Goal: Task Accomplishment & Management: Complete application form

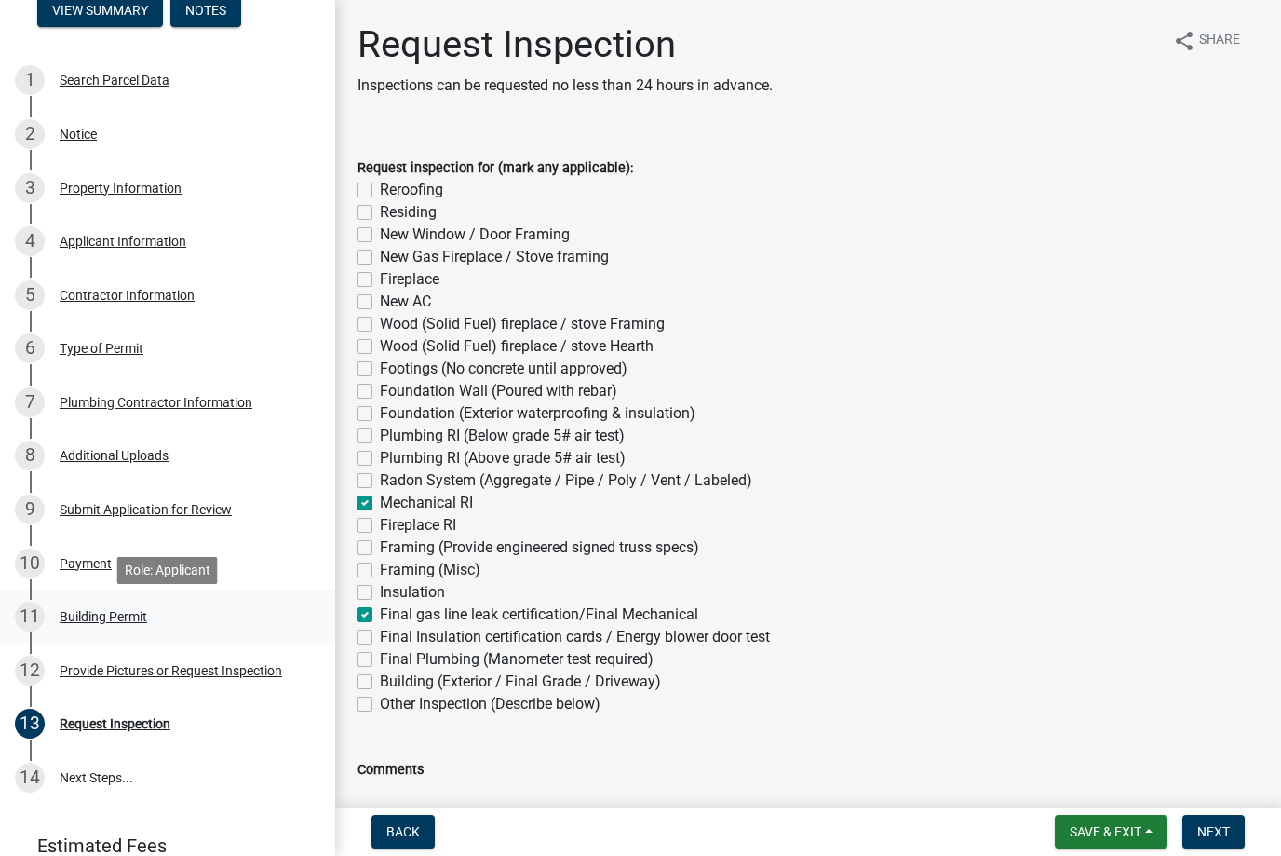
scroll to position [258, 0]
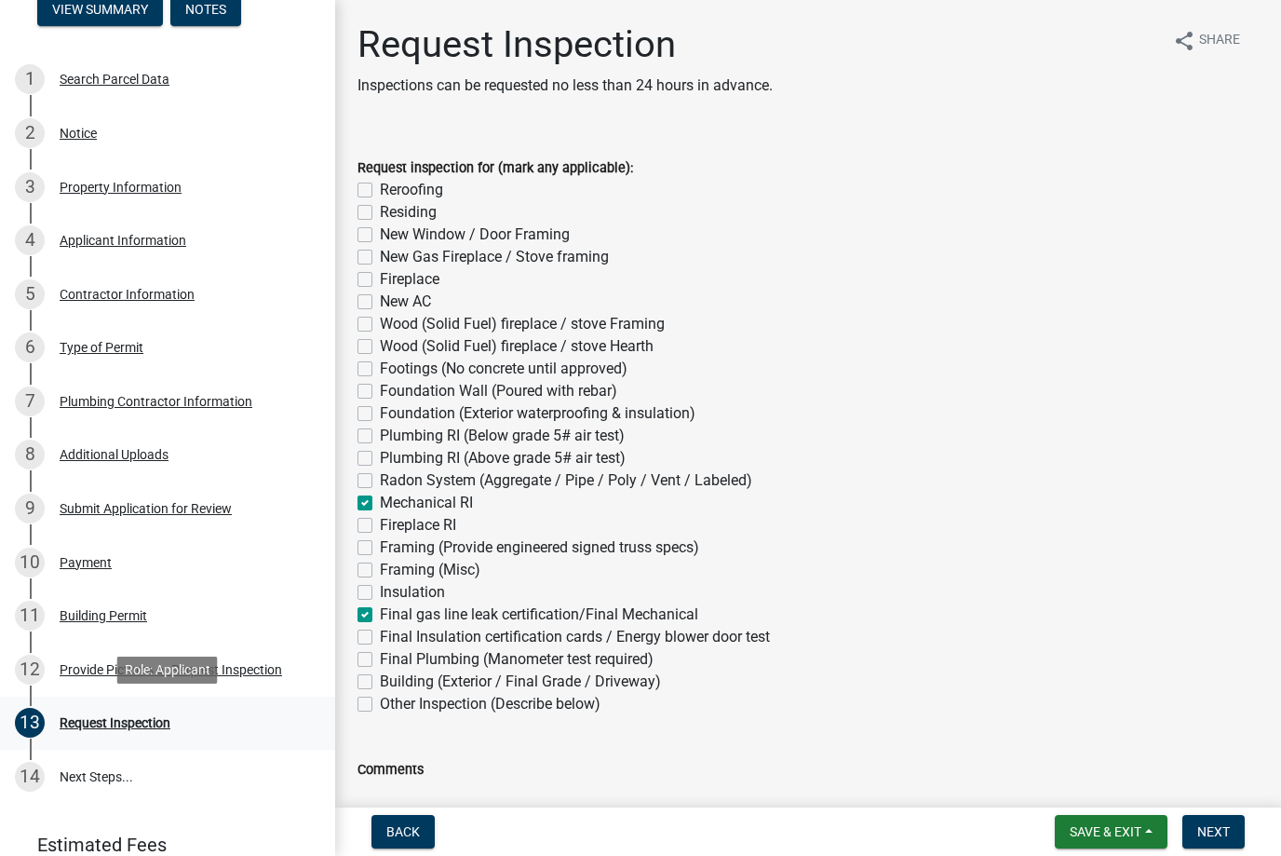
click at [117, 725] on div "Request Inspection" at bounding box center [115, 722] width 111 height 13
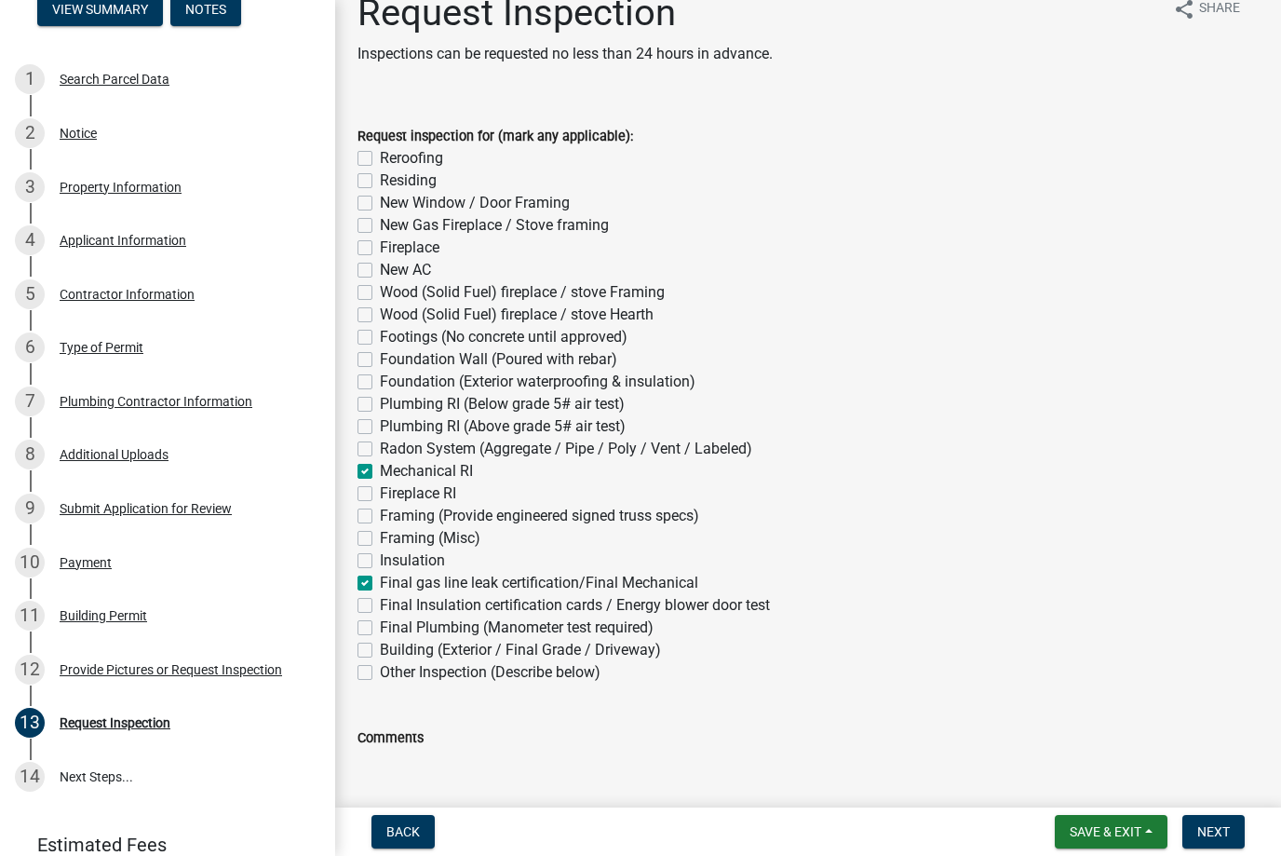
scroll to position [20, 0]
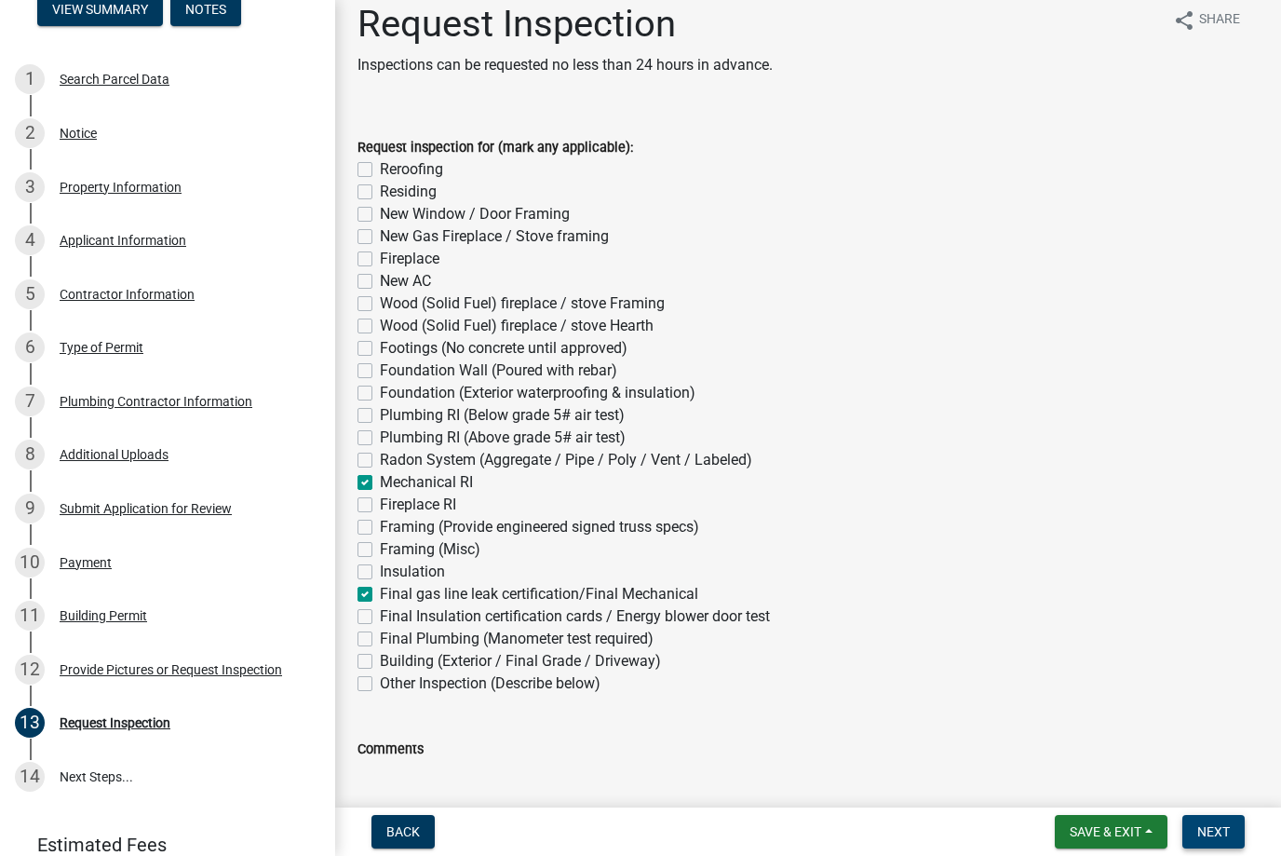
click at [1206, 839] on span "Next" at bounding box center [1214, 831] width 33 height 15
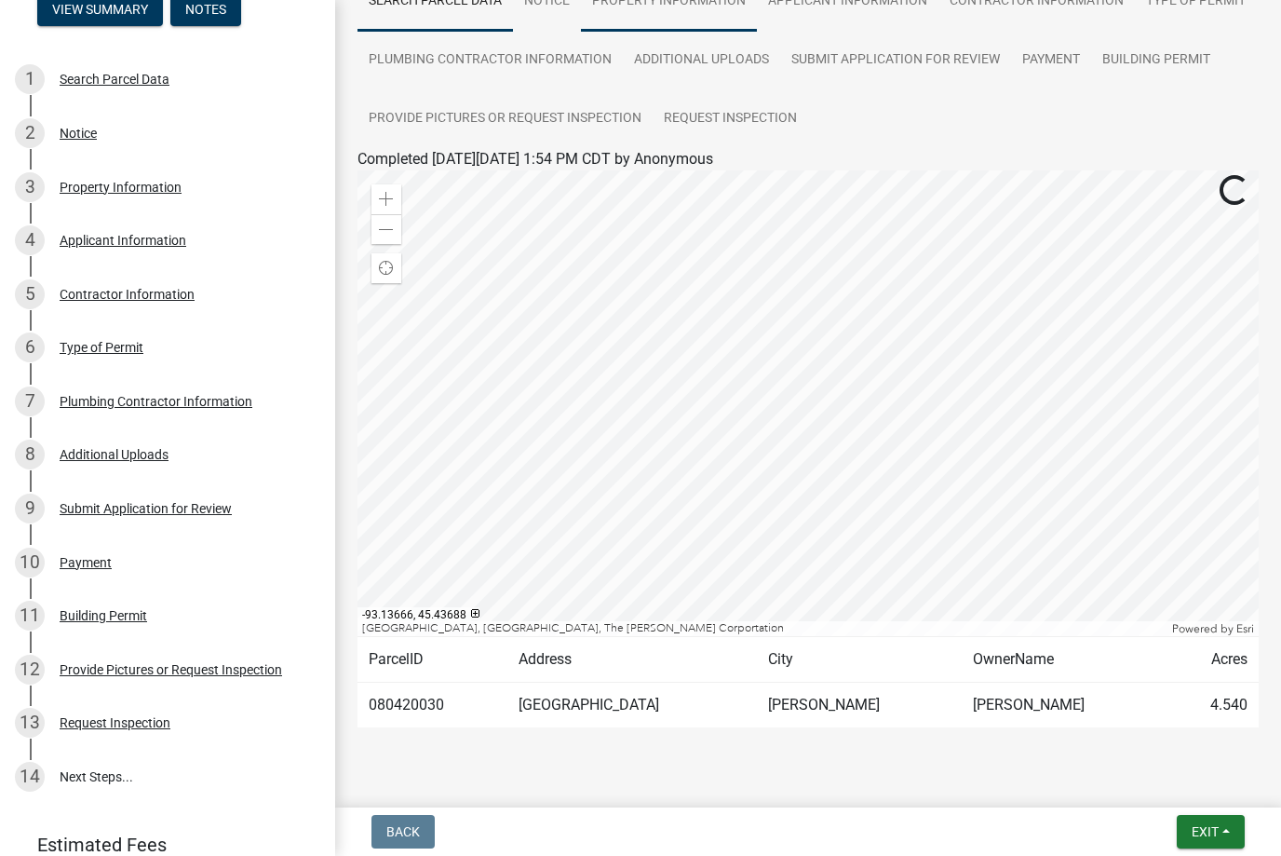
scroll to position [186, 0]
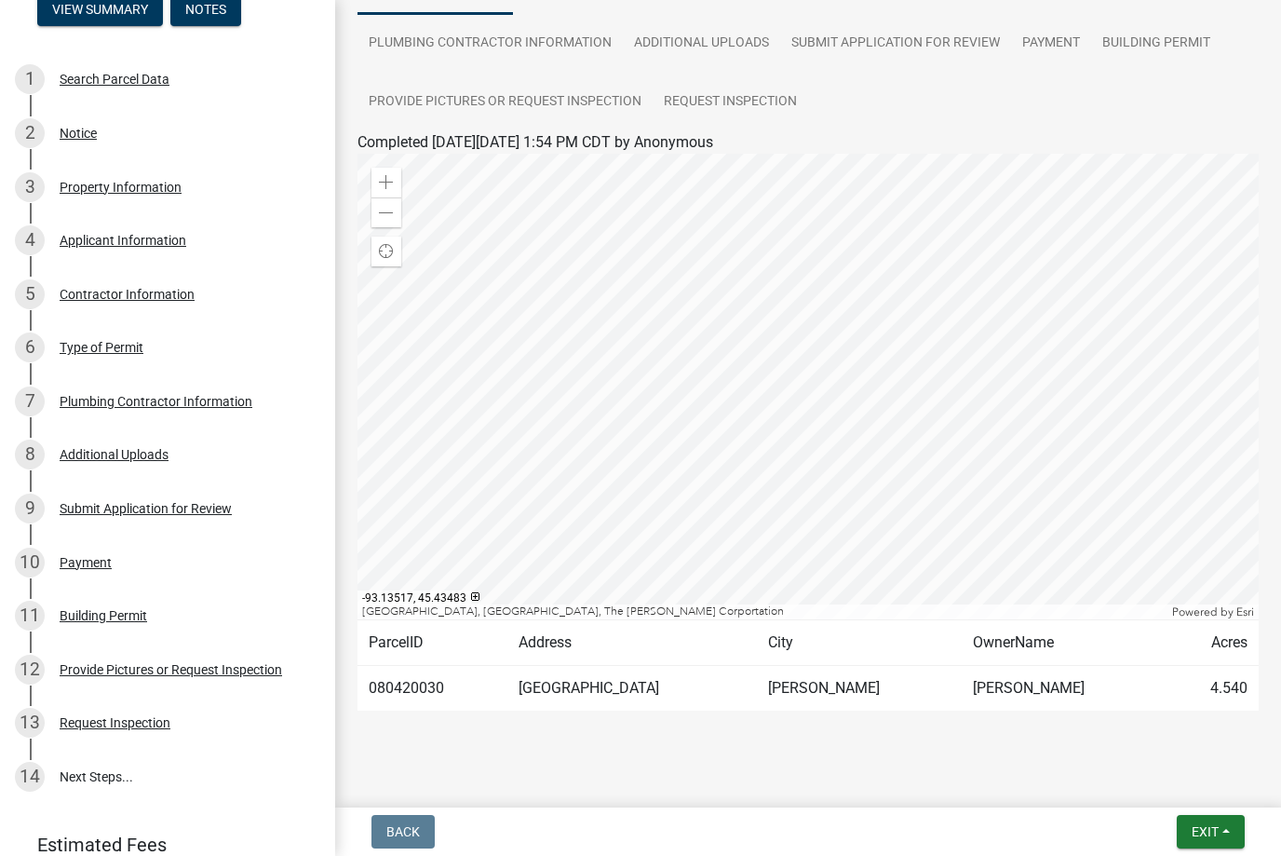
click at [1012, 675] on td "[PERSON_NAME]" at bounding box center [1065, 689] width 206 height 46
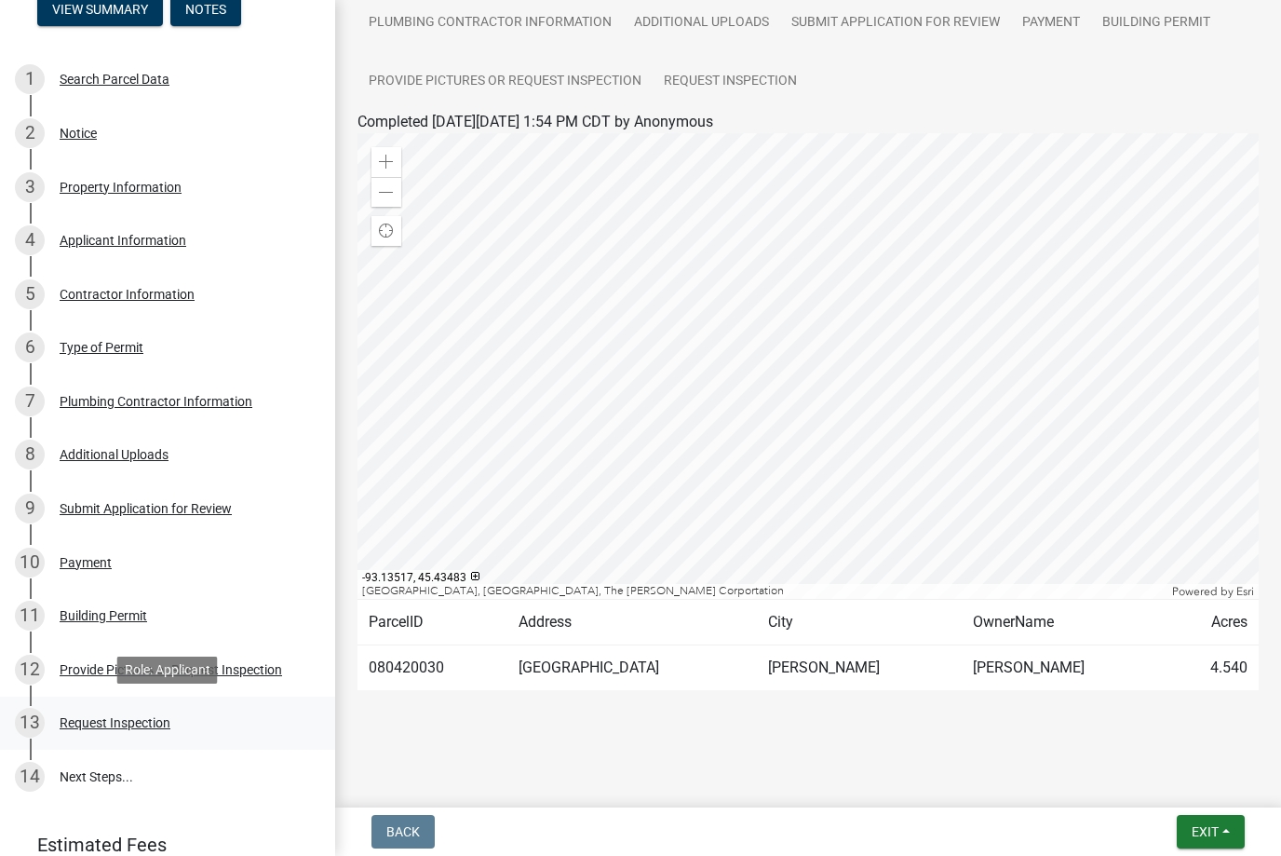
scroll to position [207, 0]
click at [85, 724] on div "Request Inspection" at bounding box center [115, 722] width 111 height 13
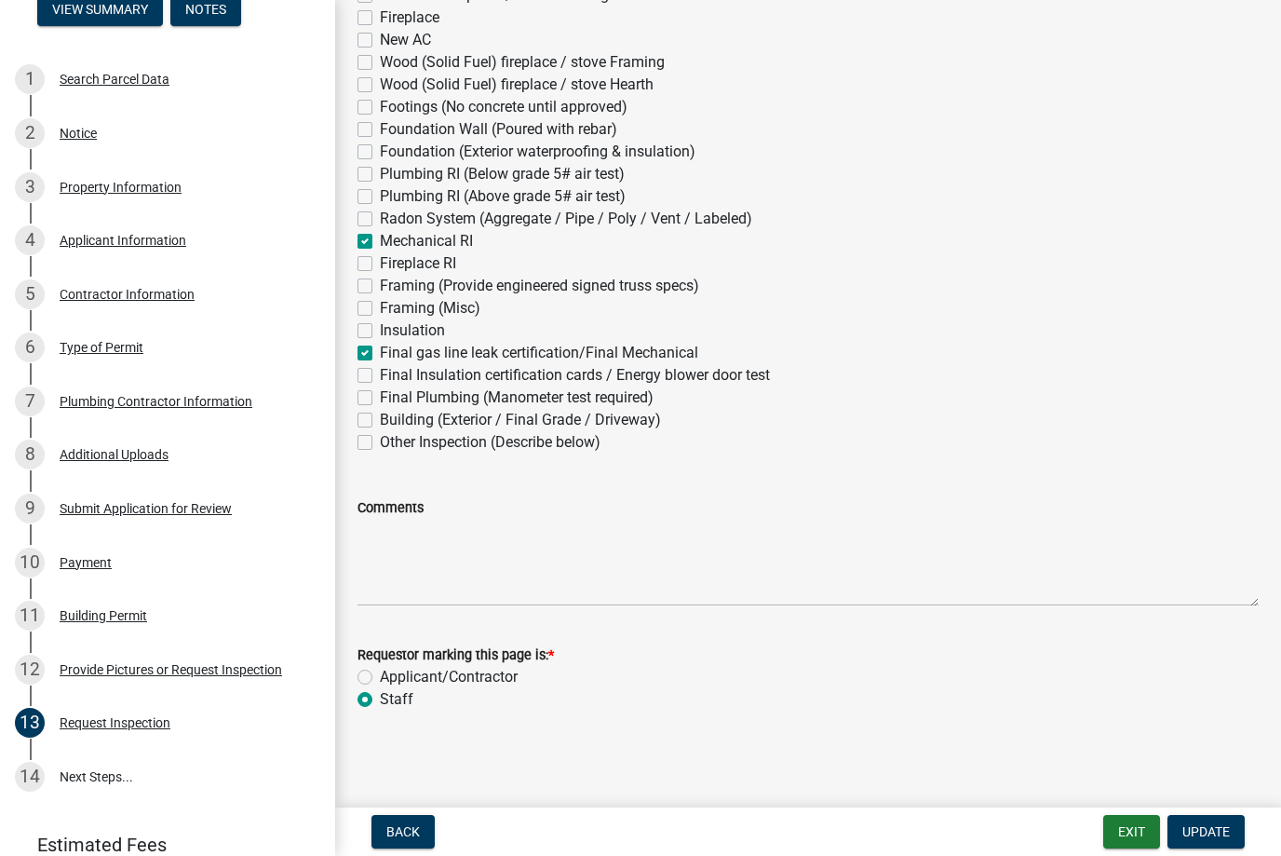
scroll to position [262, 0]
click at [430, 679] on label "Applicant/Contractor" at bounding box center [449, 677] width 138 height 22
click at [392, 678] on input "Applicant/Contractor" at bounding box center [386, 672] width 12 height 12
radio input "true"
click at [394, 699] on label "Staff" at bounding box center [397, 699] width 34 height 22
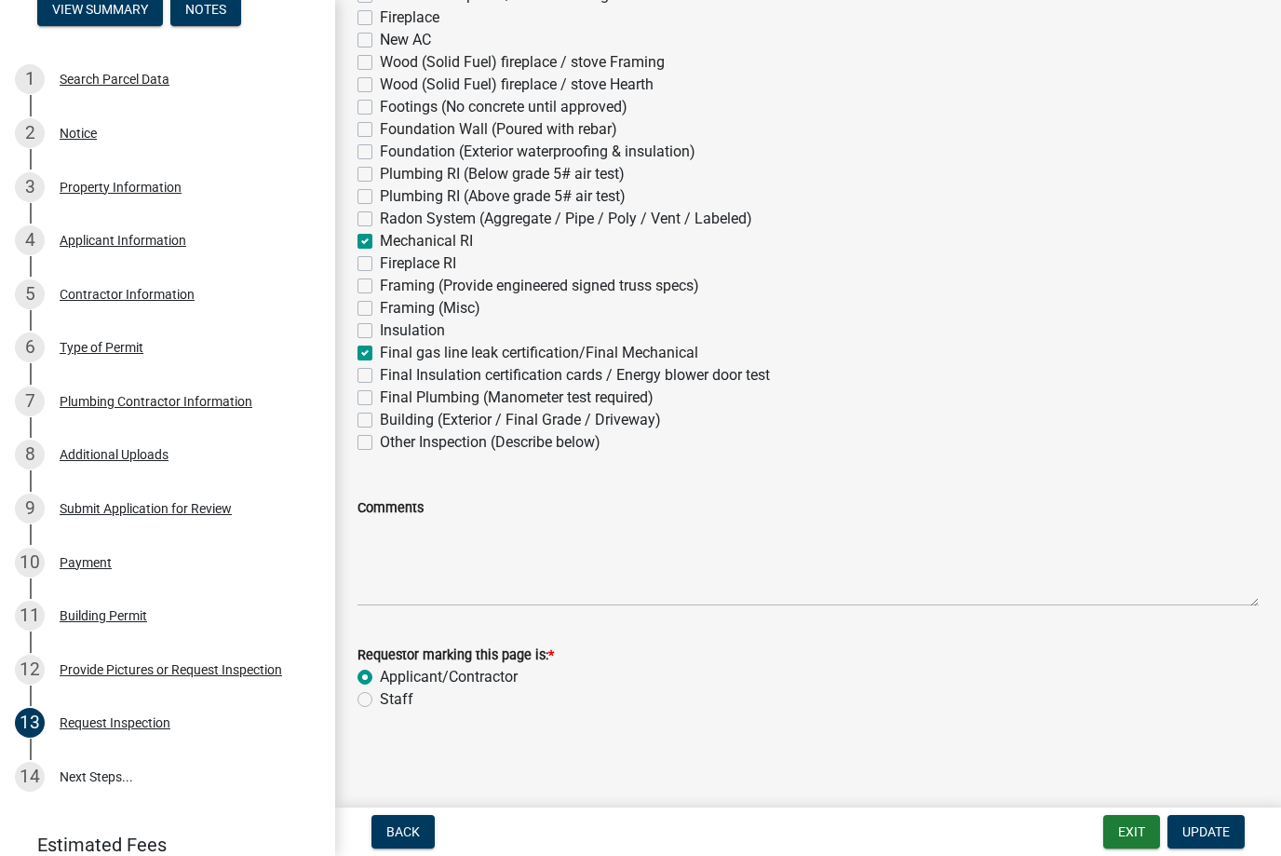
click at [392, 699] on input "Staff" at bounding box center [386, 694] width 12 height 12
radio input "true"
click at [450, 678] on label "Applicant/Contractor" at bounding box center [449, 677] width 138 height 22
click at [392, 678] on input "Applicant/Contractor" at bounding box center [386, 672] width 12 height 12
radio input "true"
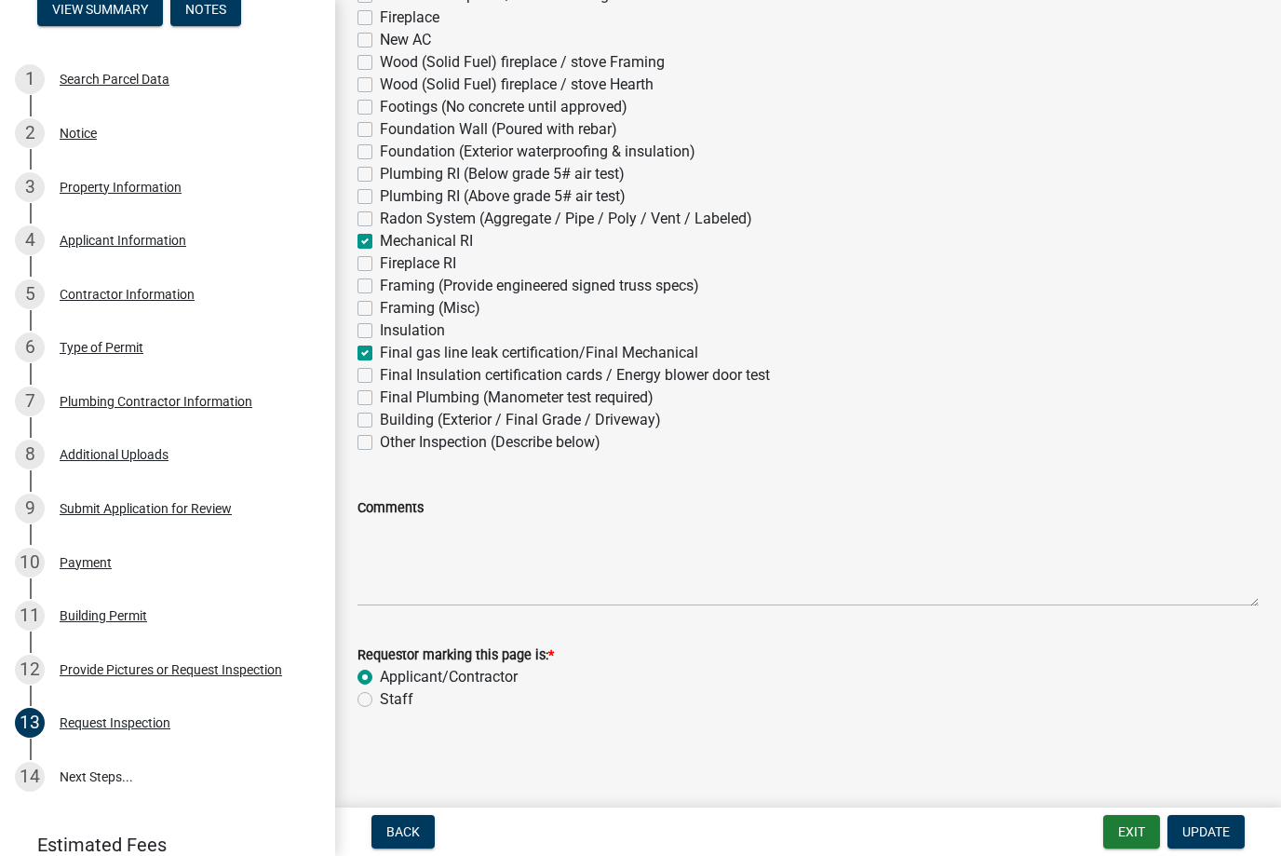
click at [401, 700] on label "Staff" at bounding box center [397, 699] width 34 height 22
click at [392, 700] on input "Staff" at bounding box center [386, 694] width 12 height 12
radio input "true"
click at [225, 671] on div "Provide Pictures or Request Inspection" at bounding box center [171, 669] width 223 height 13
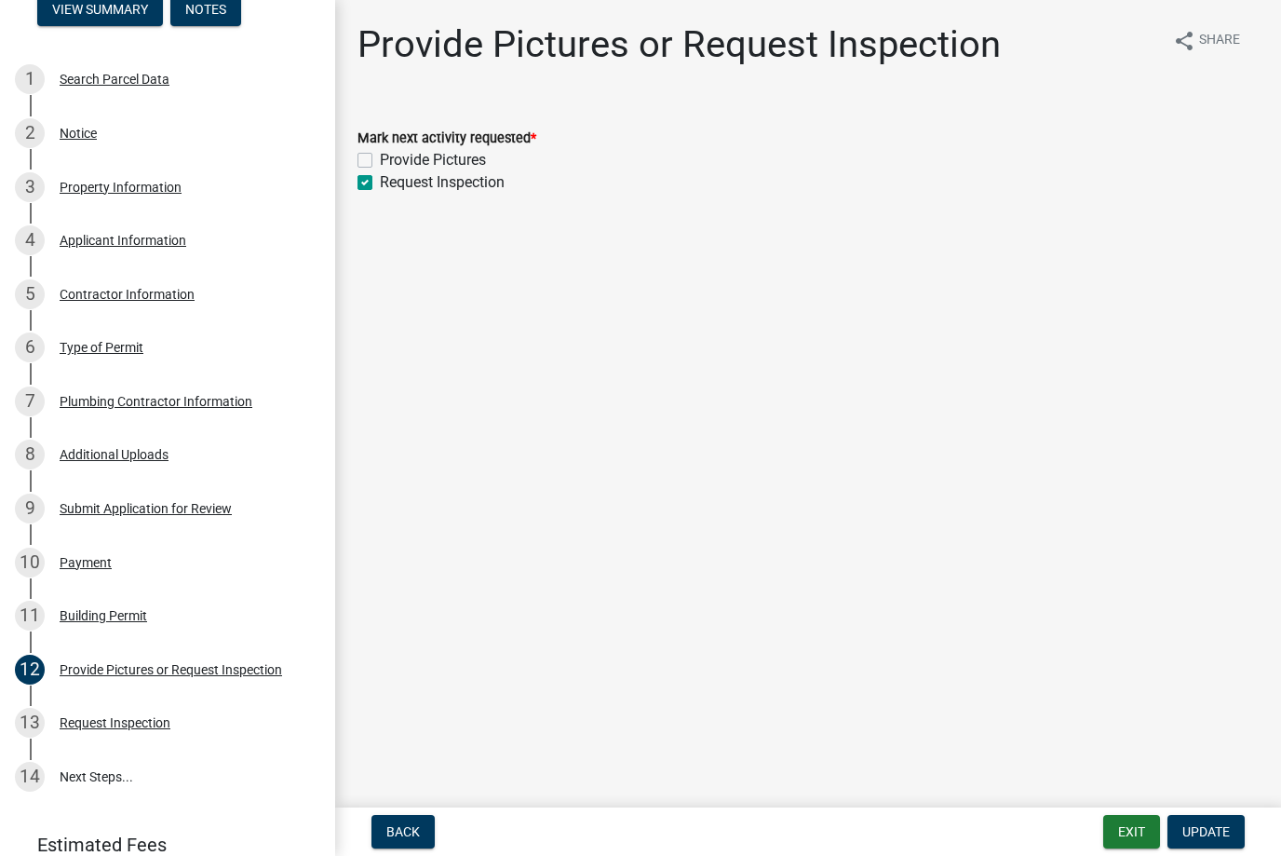
click at [380, 159] on label "Provide Pictures" at bounding box center [433, 160] width 106 height 22
click at [380, 159] on input "Provide Pictures" at bounding box center [386, 155] width 12 height 12
checkbox input "true"
click at [380, 181] on label "Request Inspection" at bounding box center [442, 182] width 125 height 22
click at [380, 181] on input "Request Inspection" at bounding box center [386, 177] width 12 height 12
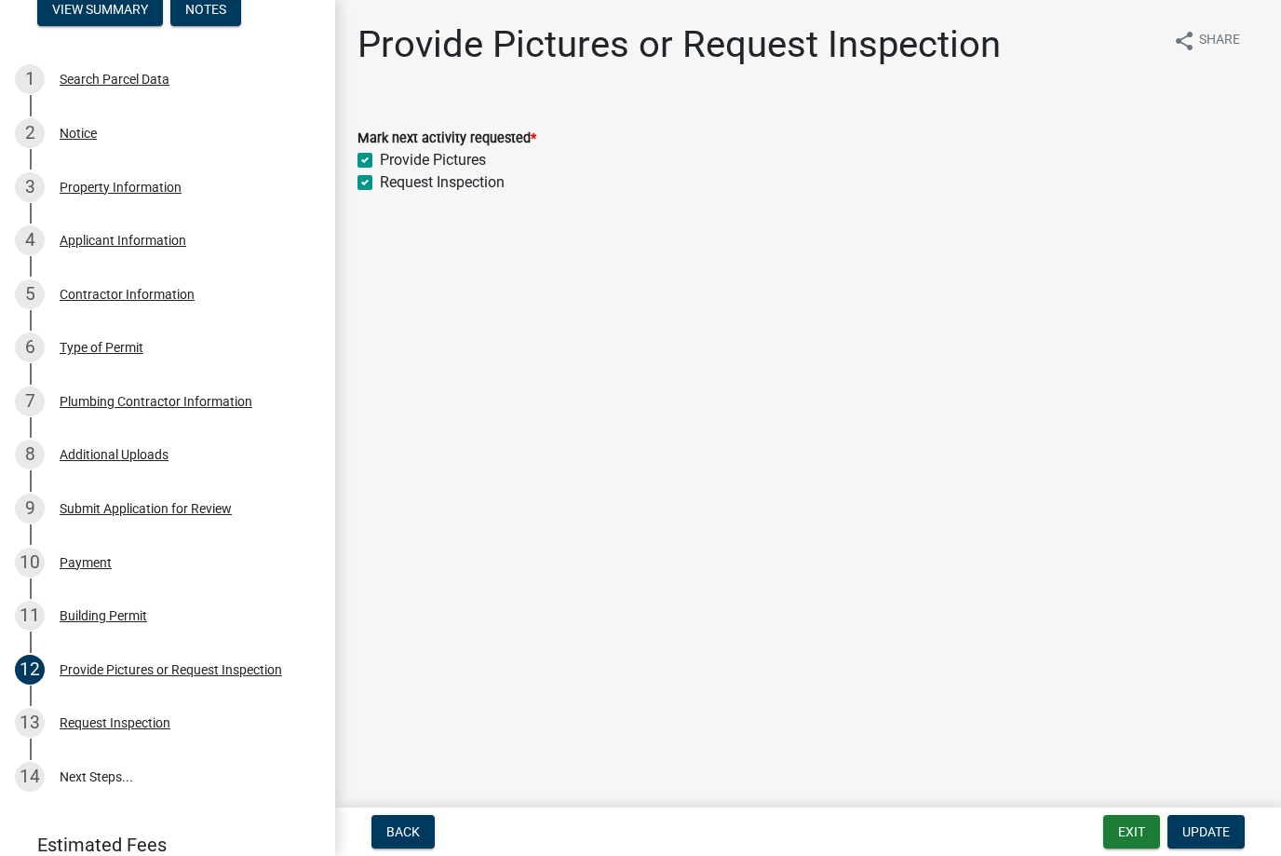
checkbox input "false"
checkbox input "true"
click at [460, 185] on label "Request Inspection" at bounding box center [442, 182] width 125 height 22
click at [392, 183] on input "Request Inspection" at bounding box center [386, 177] width 12 height 12
checkbox input "true"
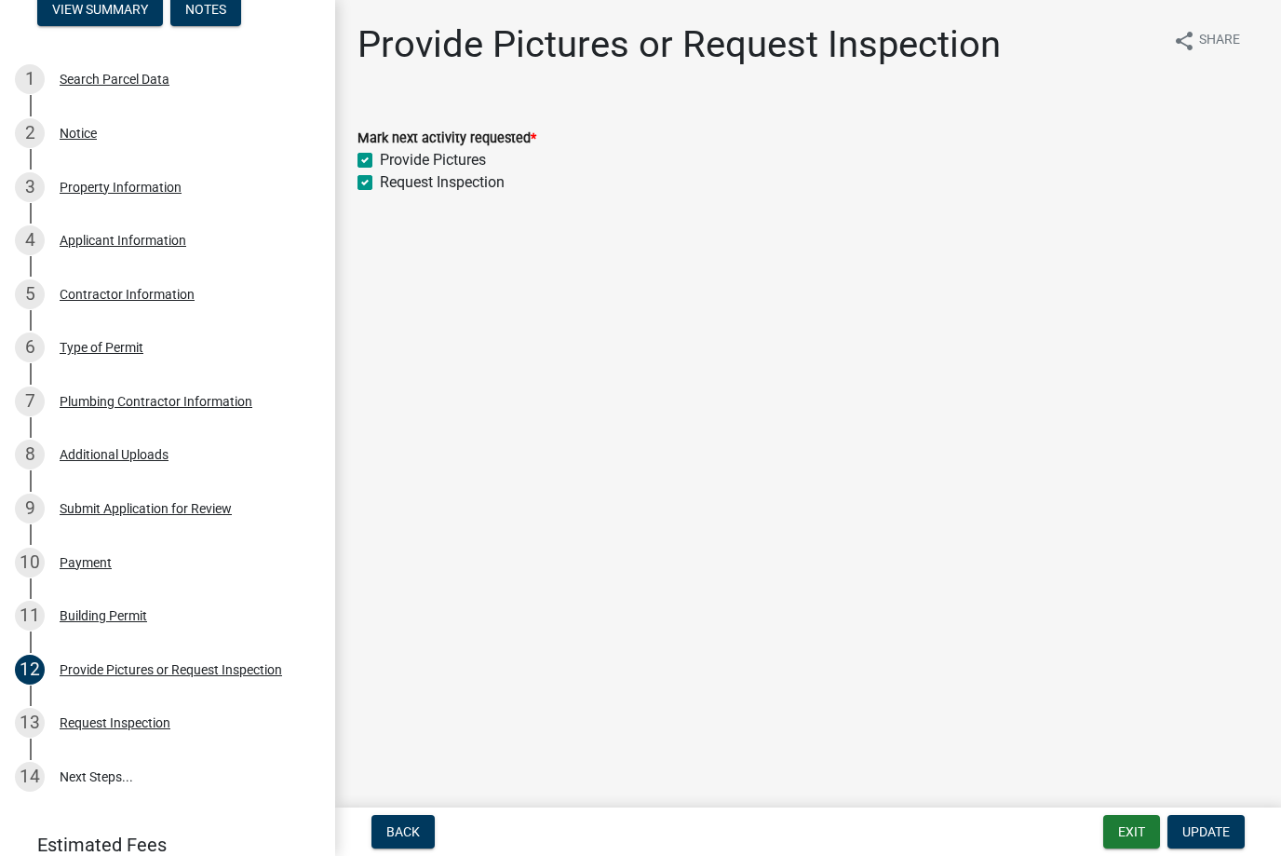
checkbox input "true"
click at [438, 183] on label "Request Inspection" at bounding box center [442, 182] width 125 height 22
click at [392, 183] on input "Request Inspection" at bounding box center [386, 177] width 12 height 12
checkbox input "false"
checkbox input "true"
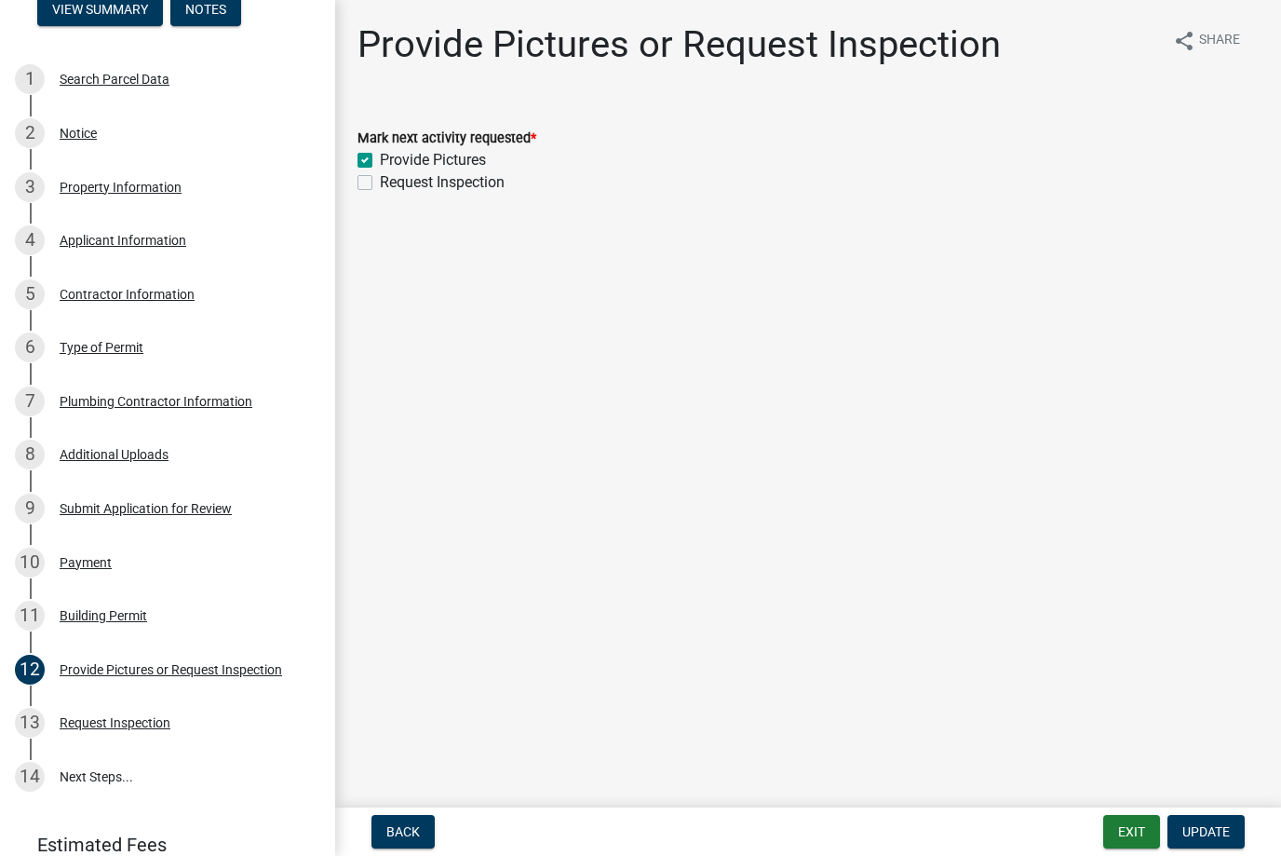
checkbox input "false"
click at [429, 166] on label "Provide Pictures" at bounding box center [433, 160] width 106 height 22
click at [392, 161] on input "Provide Pictures" at bounding box center [386, 155] width 12 height 12
checkbox input "false"
click at [429, 187] on label "Request Inspection" at bounding box center [442, 182] width 125 height 22
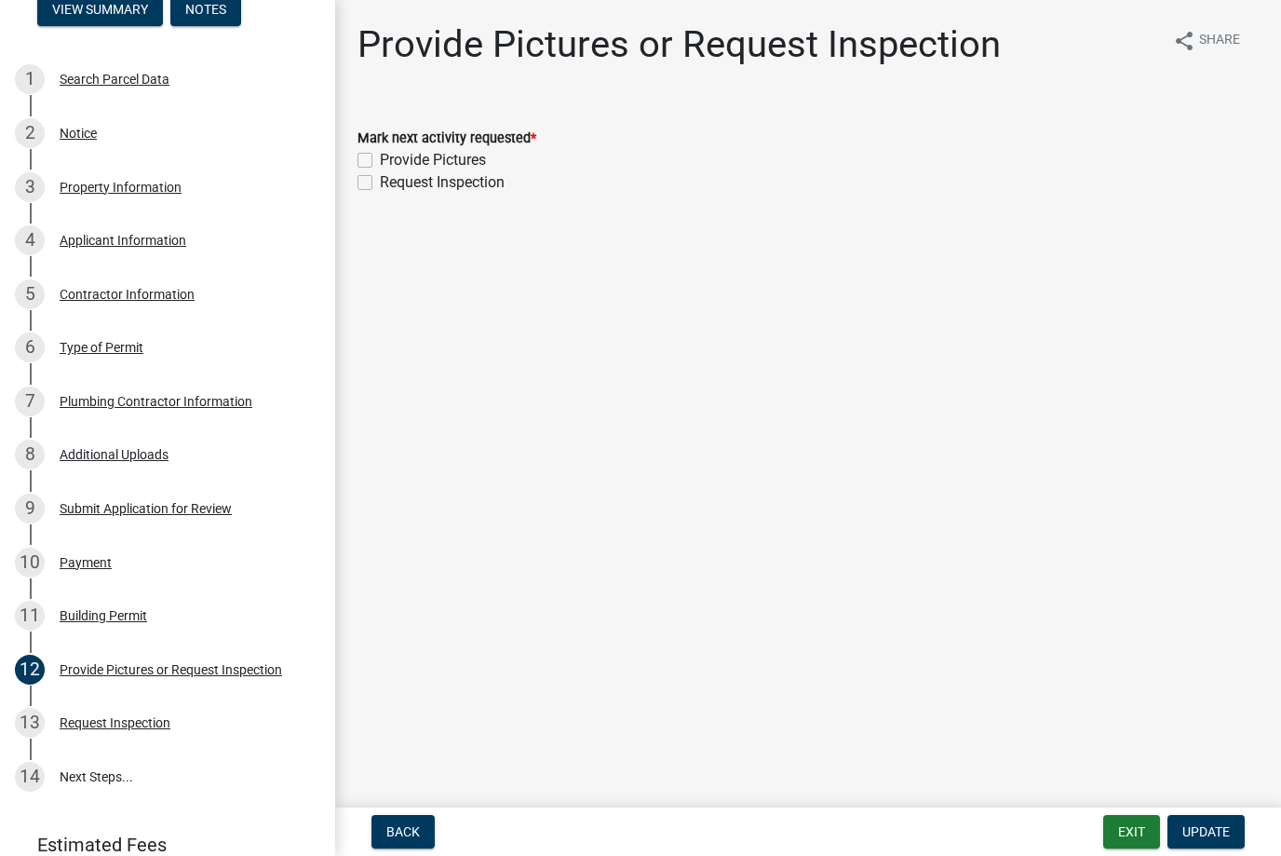
click at [392, 183] on input "Request Inspection" at bounding box center [386, 177] width 12 height 12
checkbox input "true"
checkbox input "false"
checkbox input "true"
click at [129, 720] on div "Request Inspection" at bounding box center [115, 722] width 111 height 13
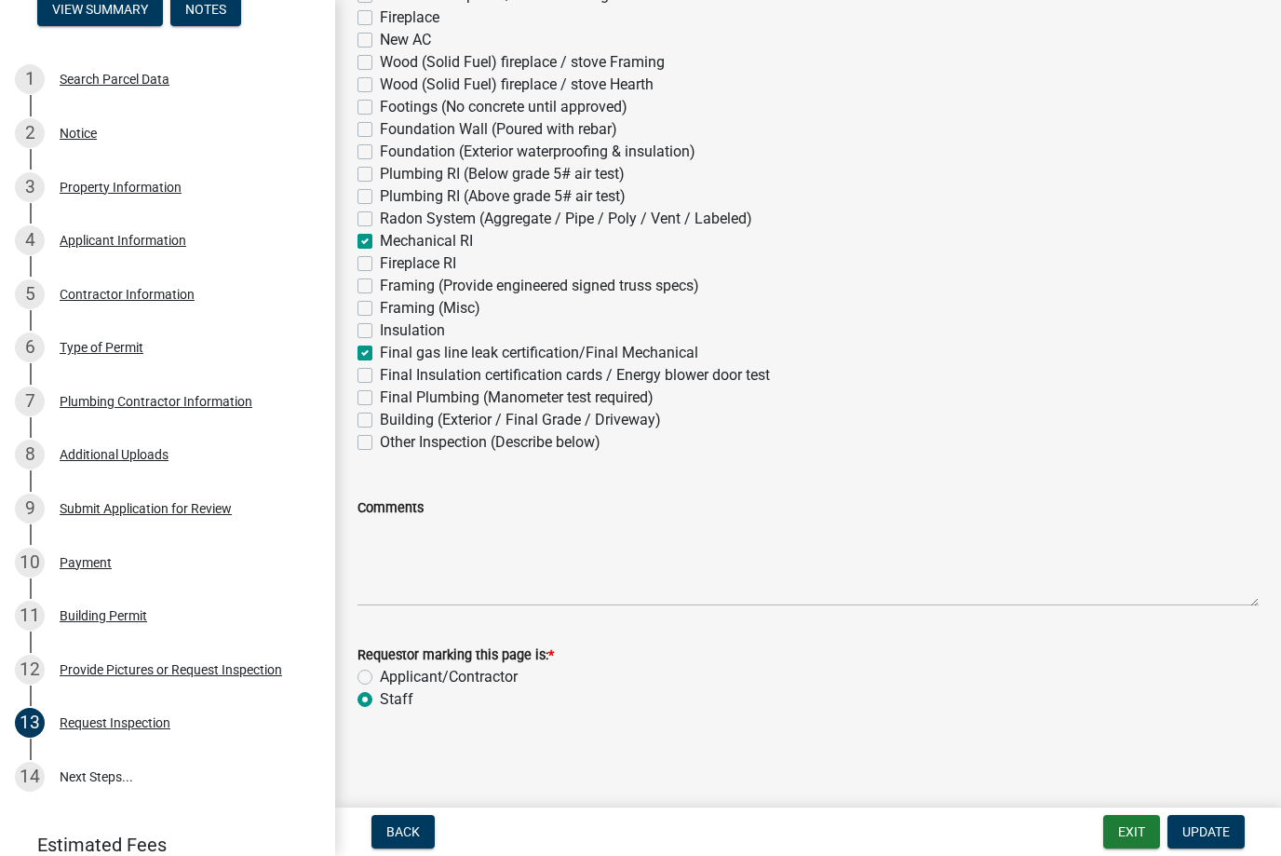
scroll to position [262, 0]
click at [99, 779] on link "14 Next Steps..." at bounding box center [167, 777] width 335 height 54
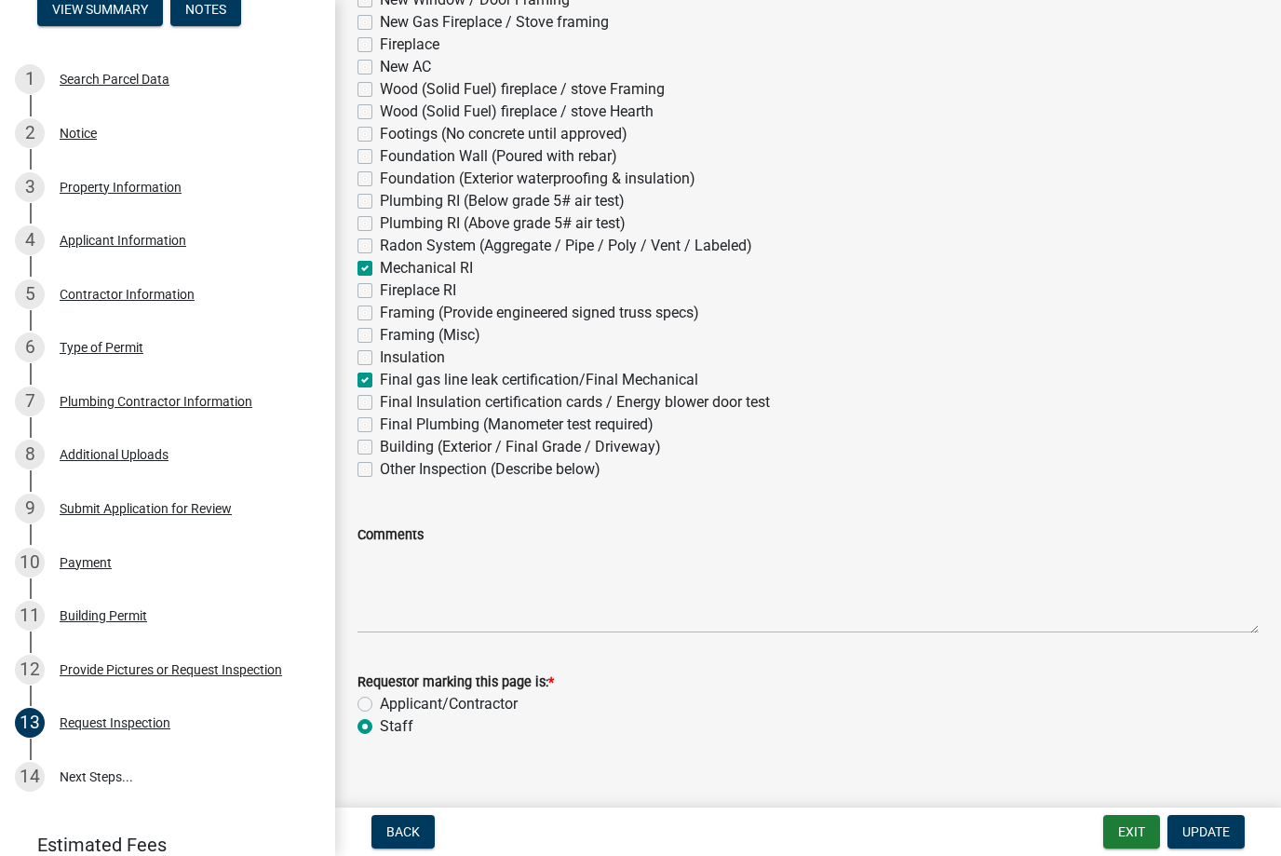
scroll to position [236, 0]
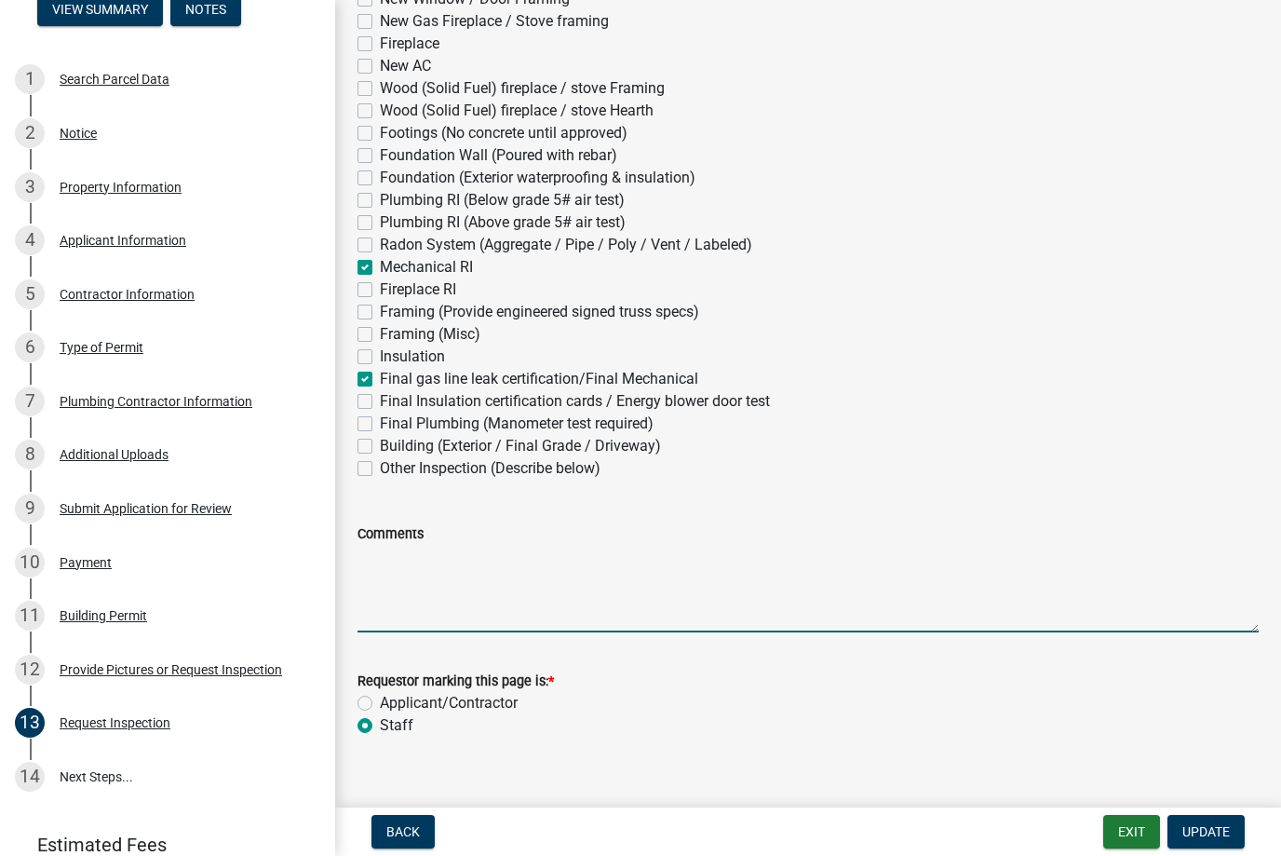
click at [396, 618] on textarea "Comments" at bounding box center [808, 589] width 901 height 88
type textarea "This is for water heater tank replacement."
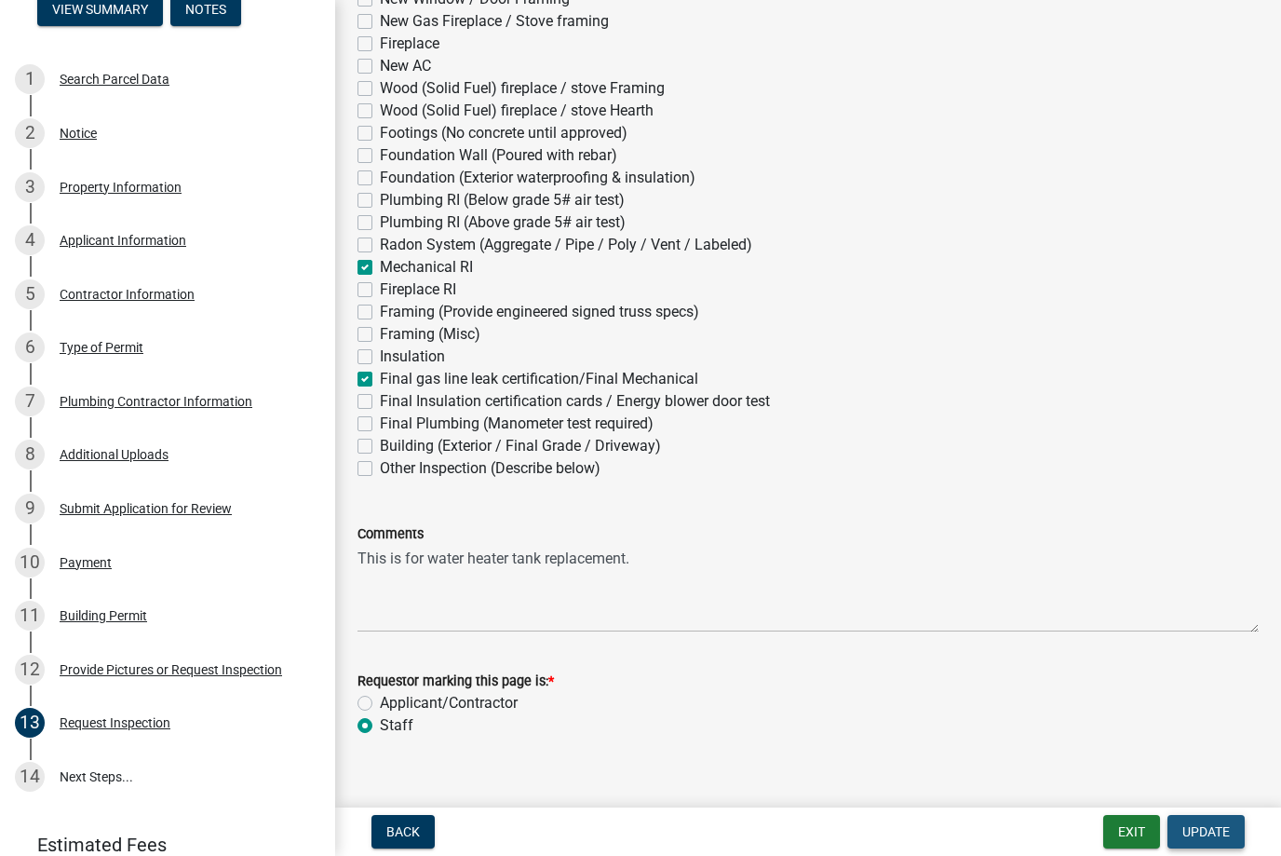
click at [1193, 835] on span "Update" at bounding box center [1206, 831] width 47 height 15
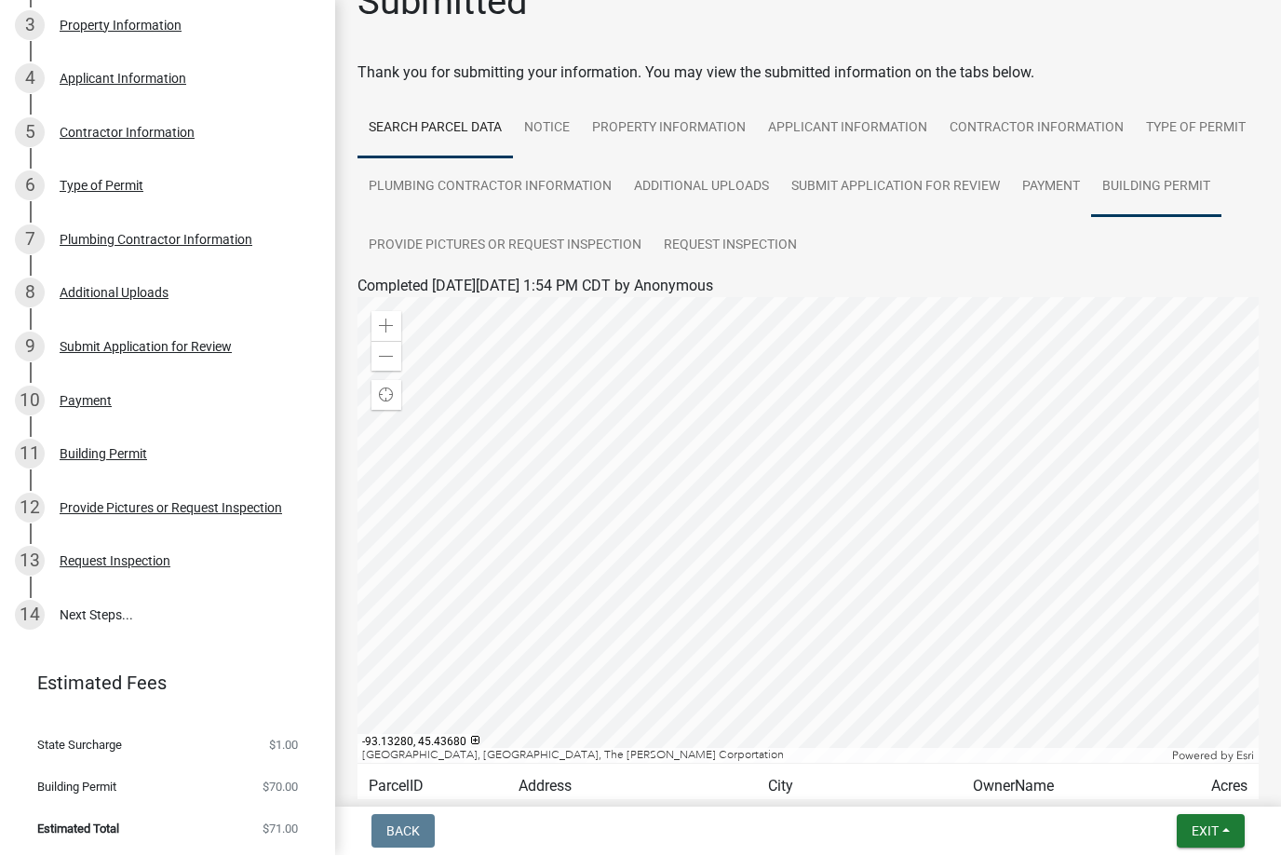
scroll to position [45, 0]
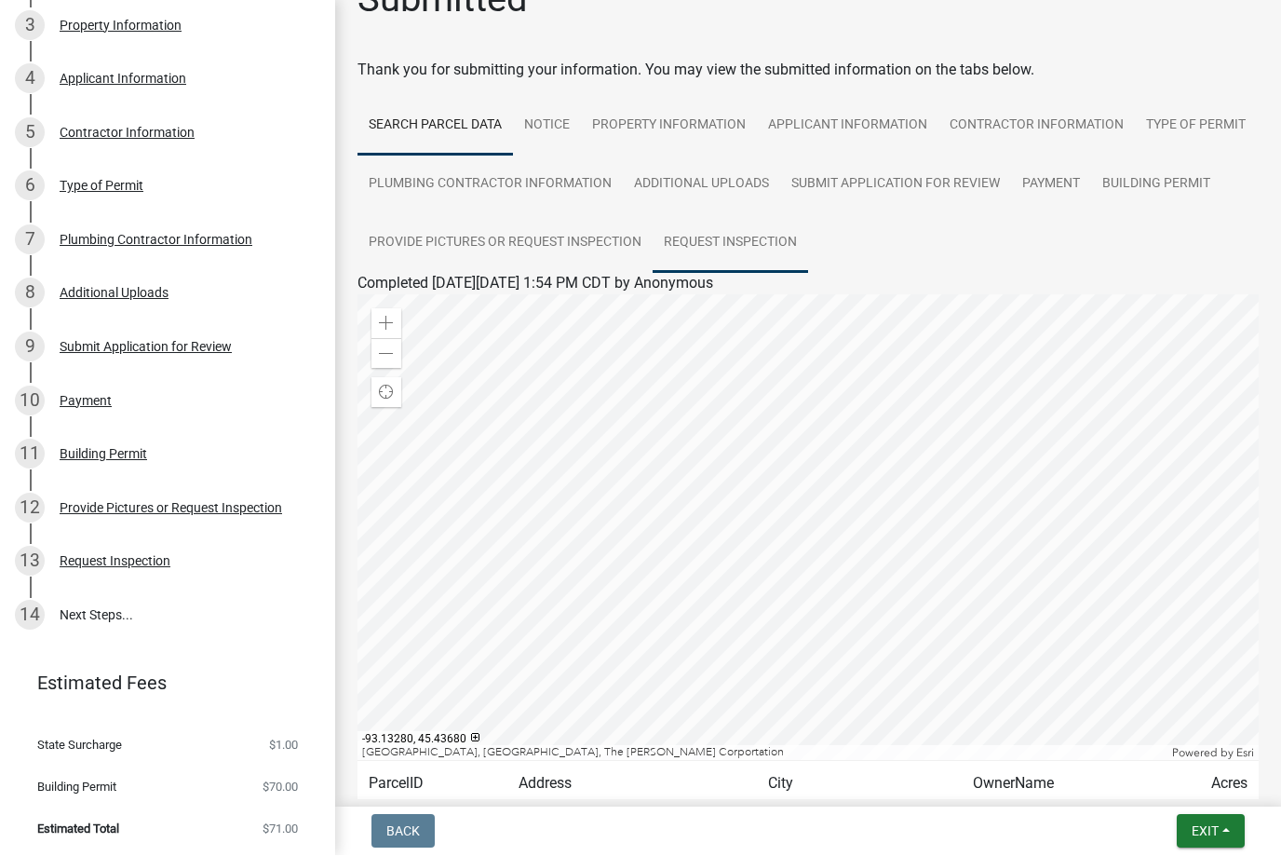
click at [704, 240] on link "Request Inspection" at bounding box center [731, 244] width 156 height 60
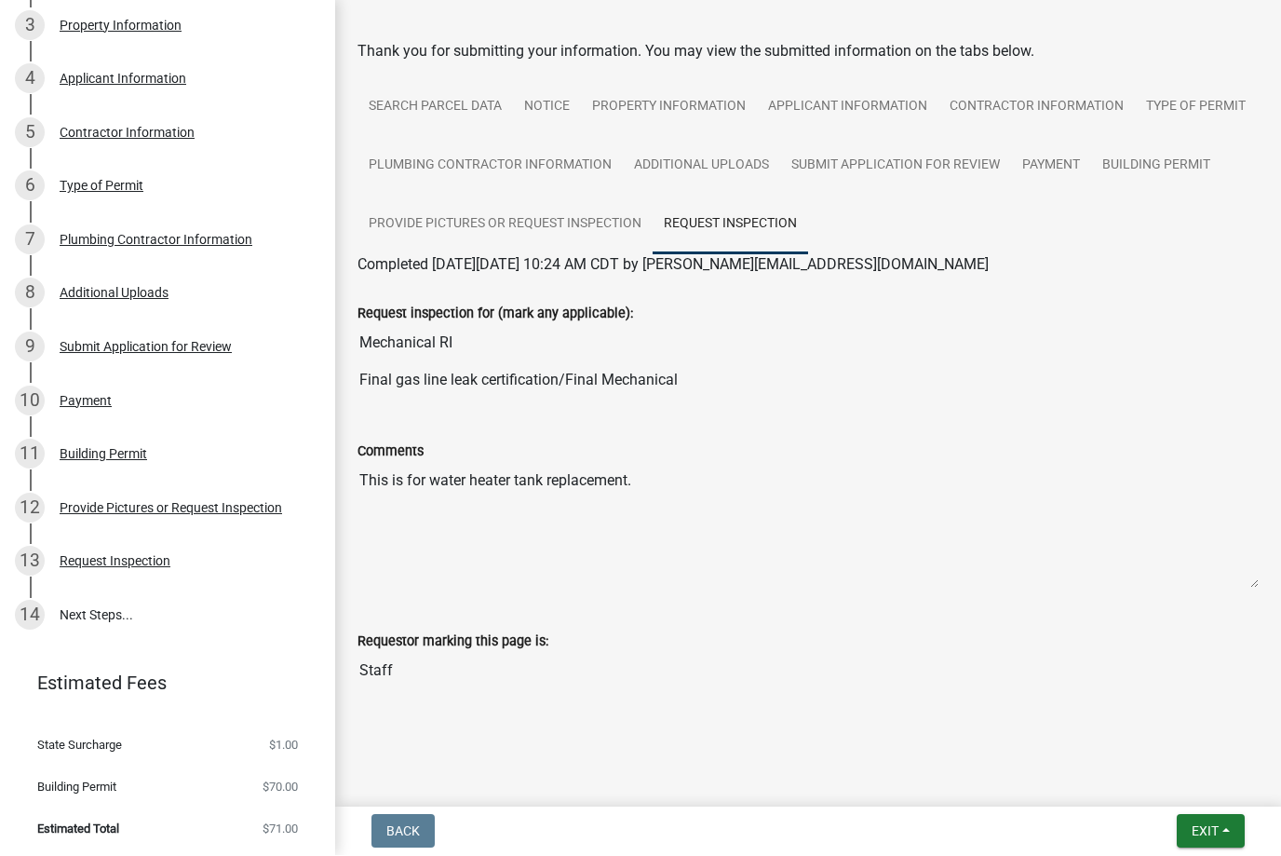
scroll to position [63, 0]
click at [1235, 834] on button "Exit" at bounding box center [1211, 832] width 68 height 34
click at [1007, 820] on div "Back Exit Save Save & Exit" at bounding box center [808, 832] width 916 height 34
click at [141, 561] on div "Request Inspection" at bounding box center [115, 561] width 111 height 13
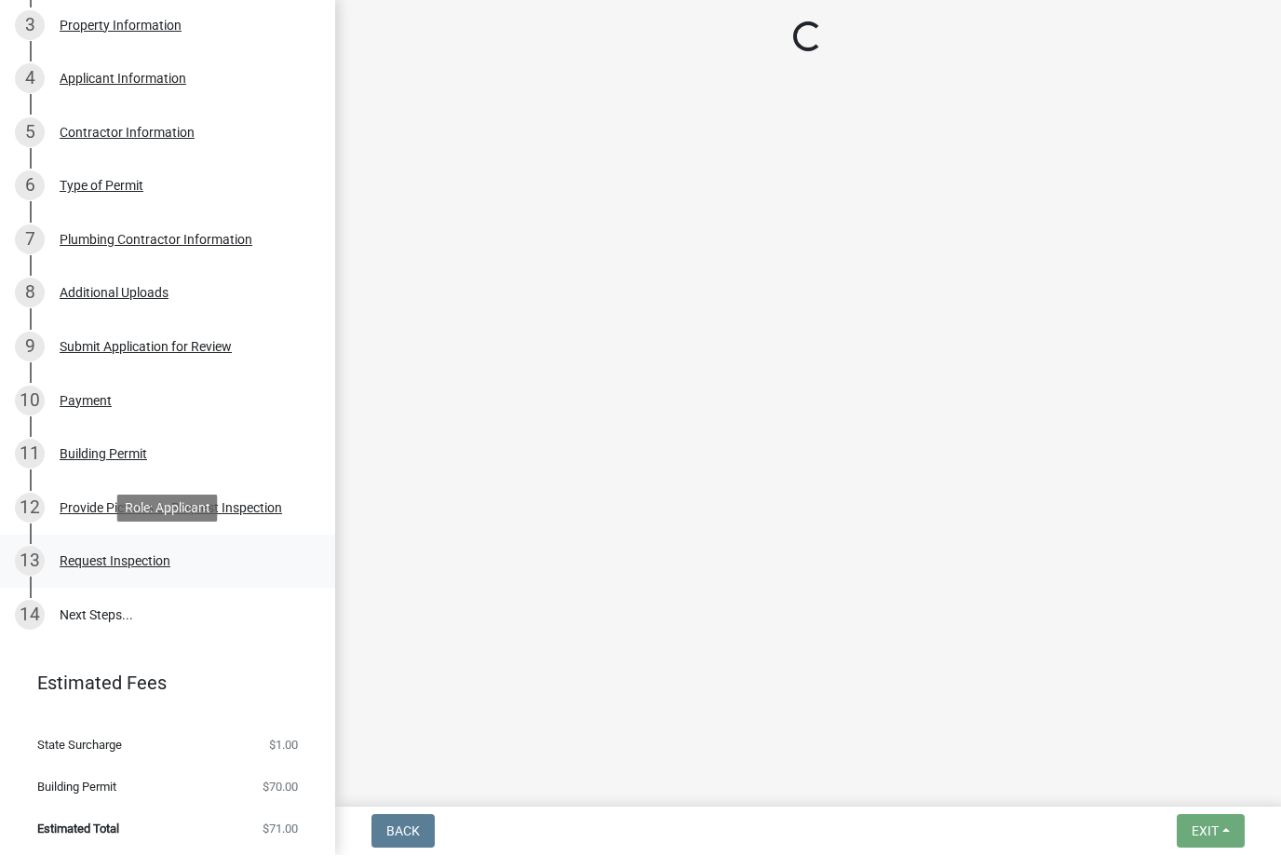
scroll to position [0, 0]
